Goal: Download file/media

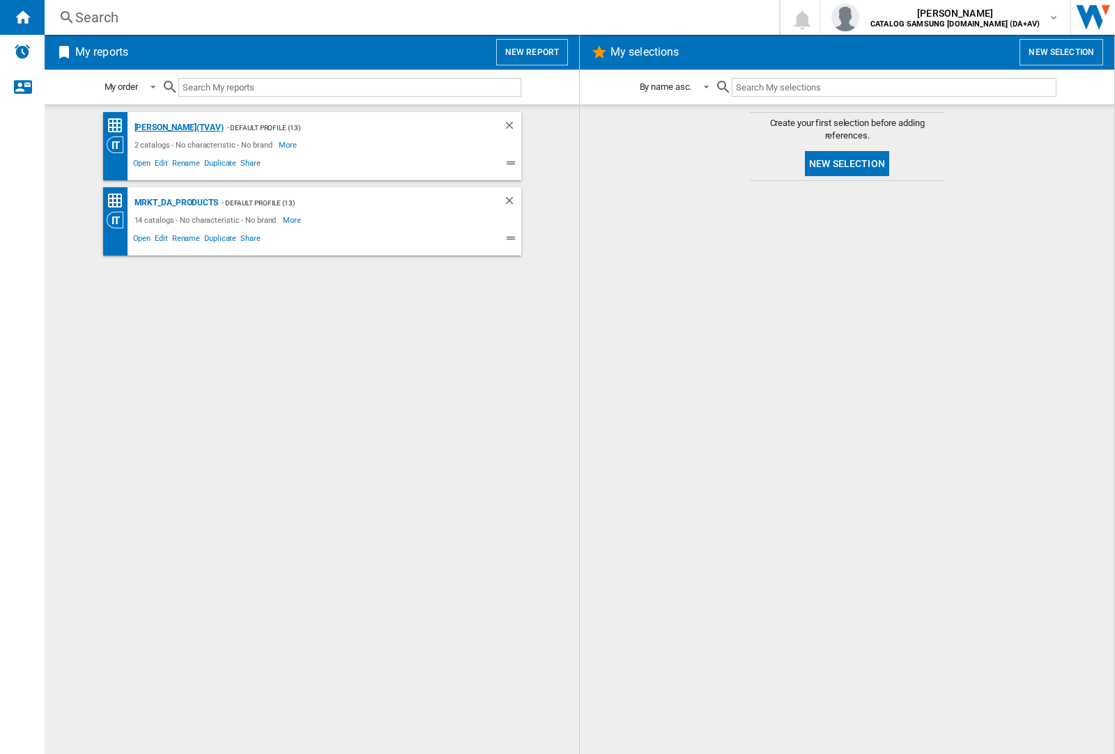
click at [155, 127] on div "[PERSON_NAME](TVAV)" at bounding box center [177, 127] width 93 height 17
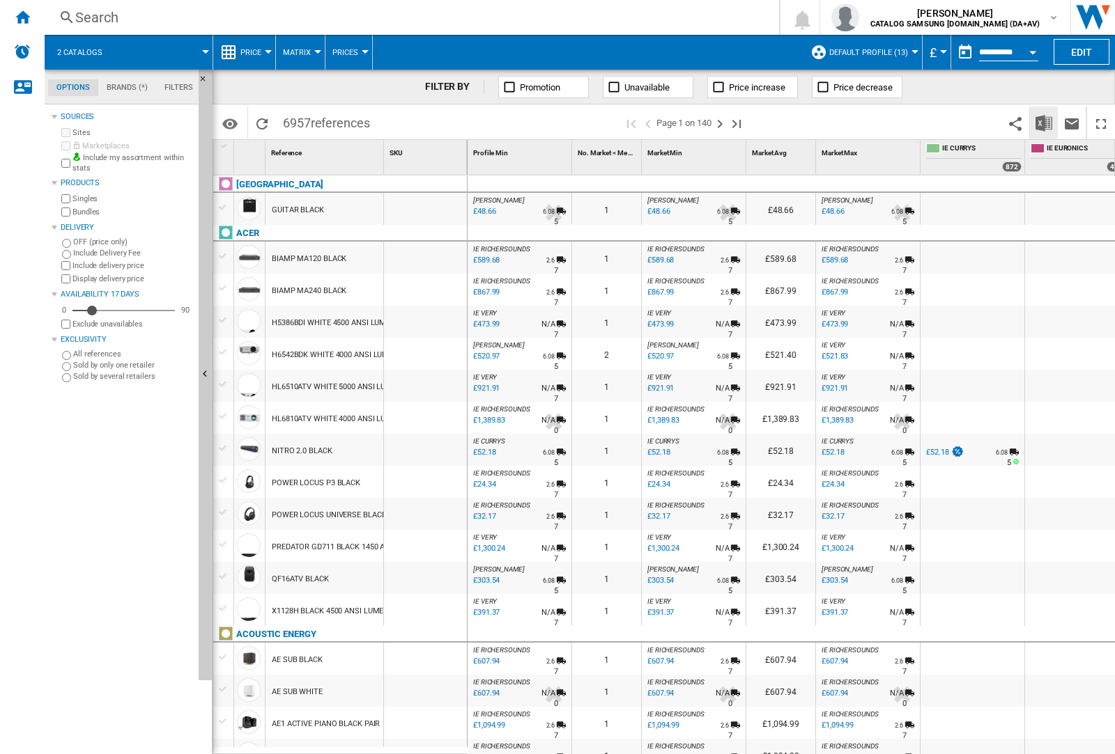
click at [1044, 123] on img "Download in Excel" at bounding box center [1043, 123] width 17 height 17
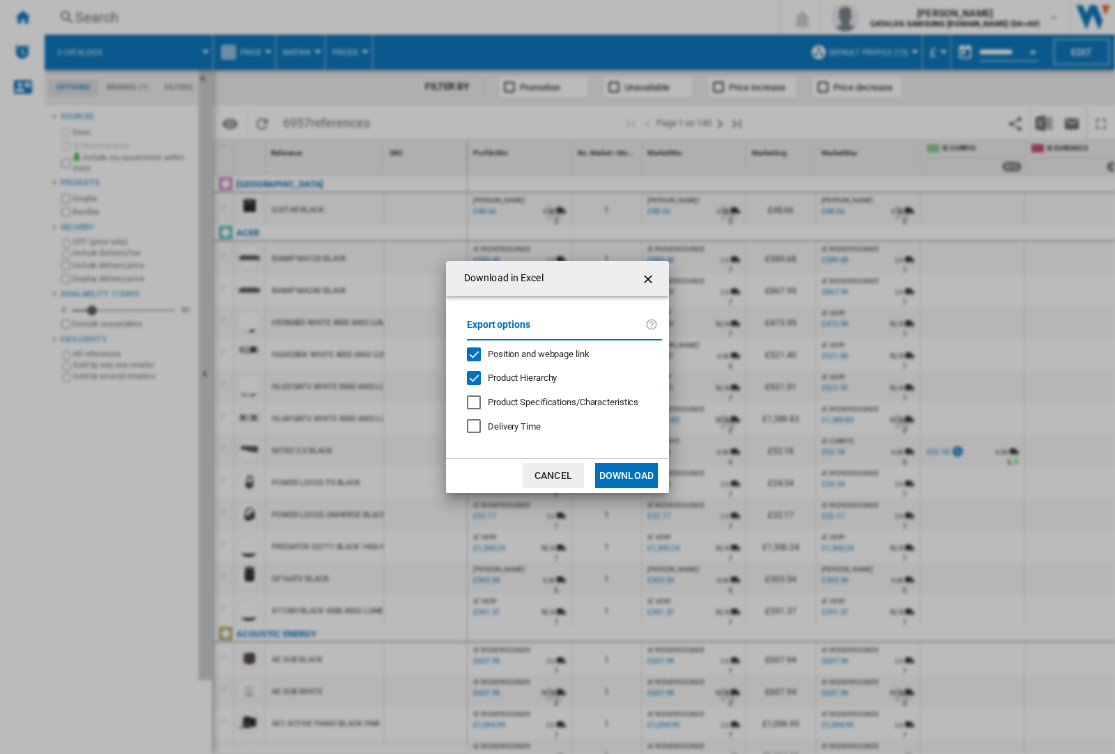
click at [559, 354] on span "Position and webpage link" at bounding box center [539, 354] width 102 height 10
click at [626, 476] on button "Download" at bounding box center [626, 475] width 63 height 25
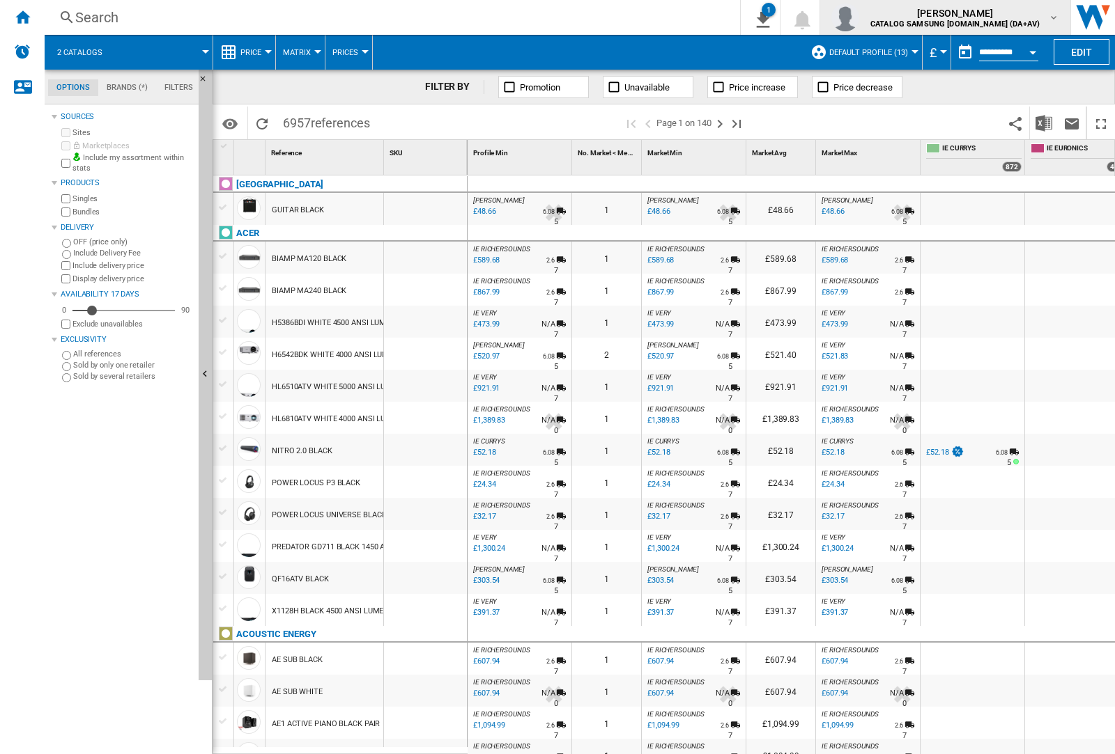
click at [859, 17] on img "button" at bounding box center [845, 17] width 28 height 28
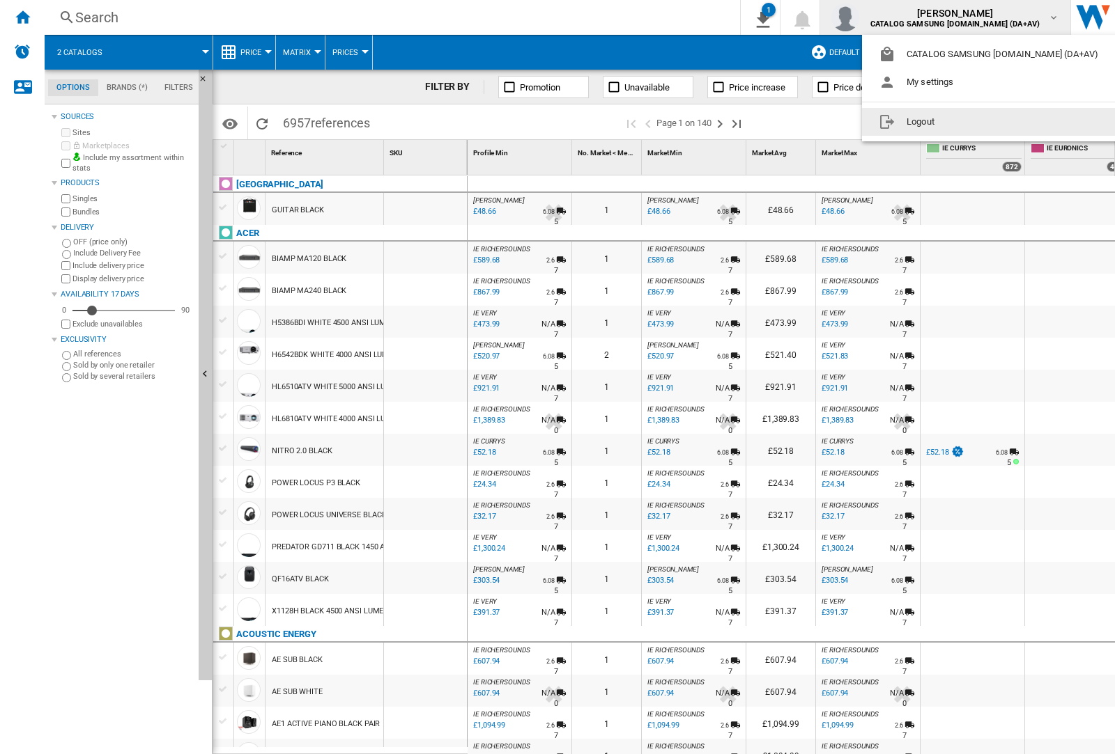
click at [969, 122] on button "Logout" at bounding box center [991, 122] width 258 height 28
